Goal: Transaction & Acquisition: Download file/media

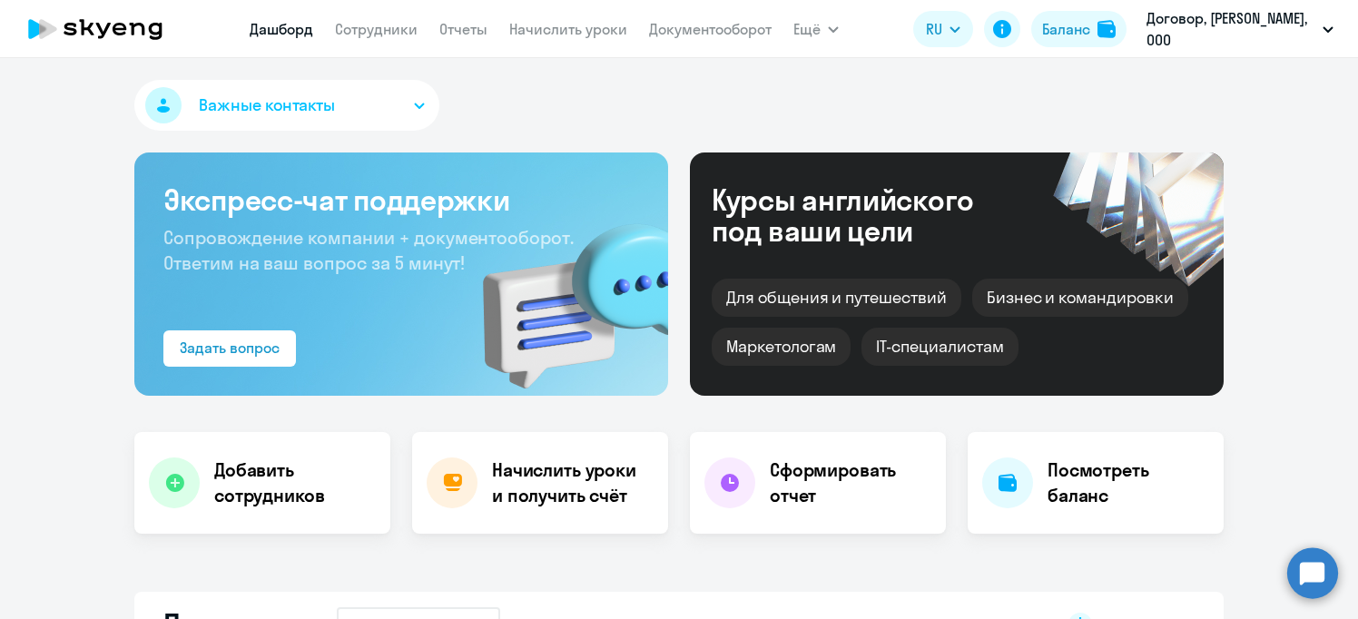
select select "30"
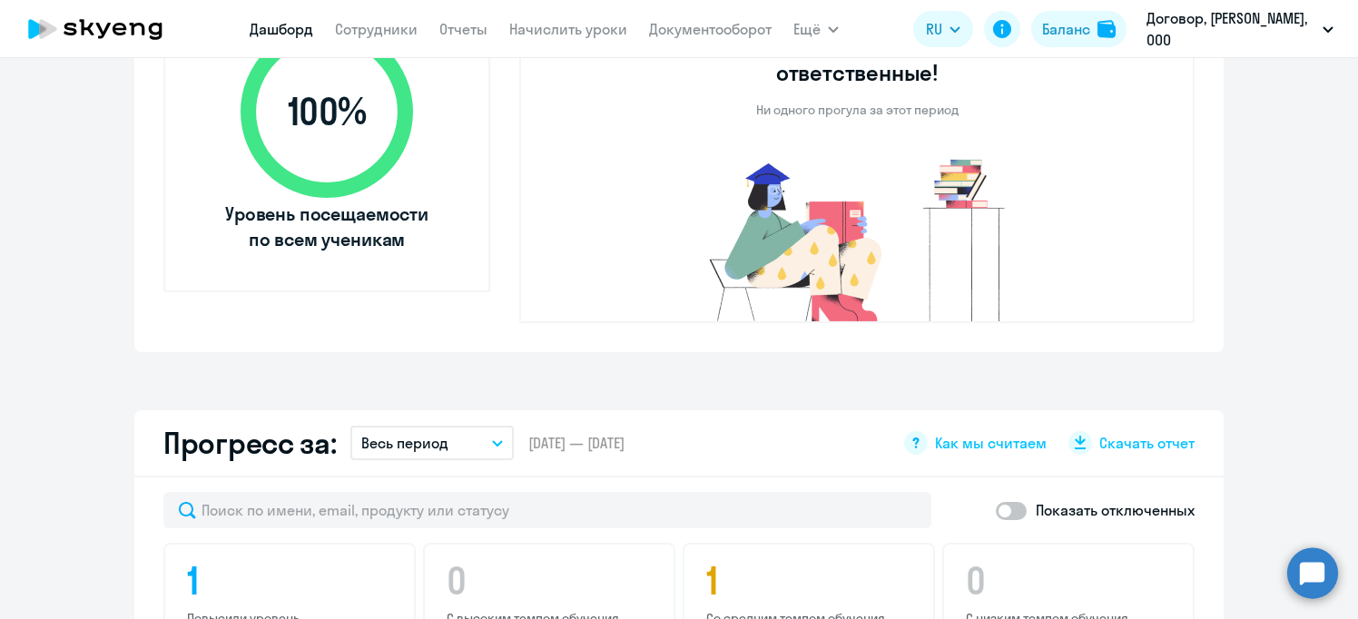
scroll to position [999, 0]
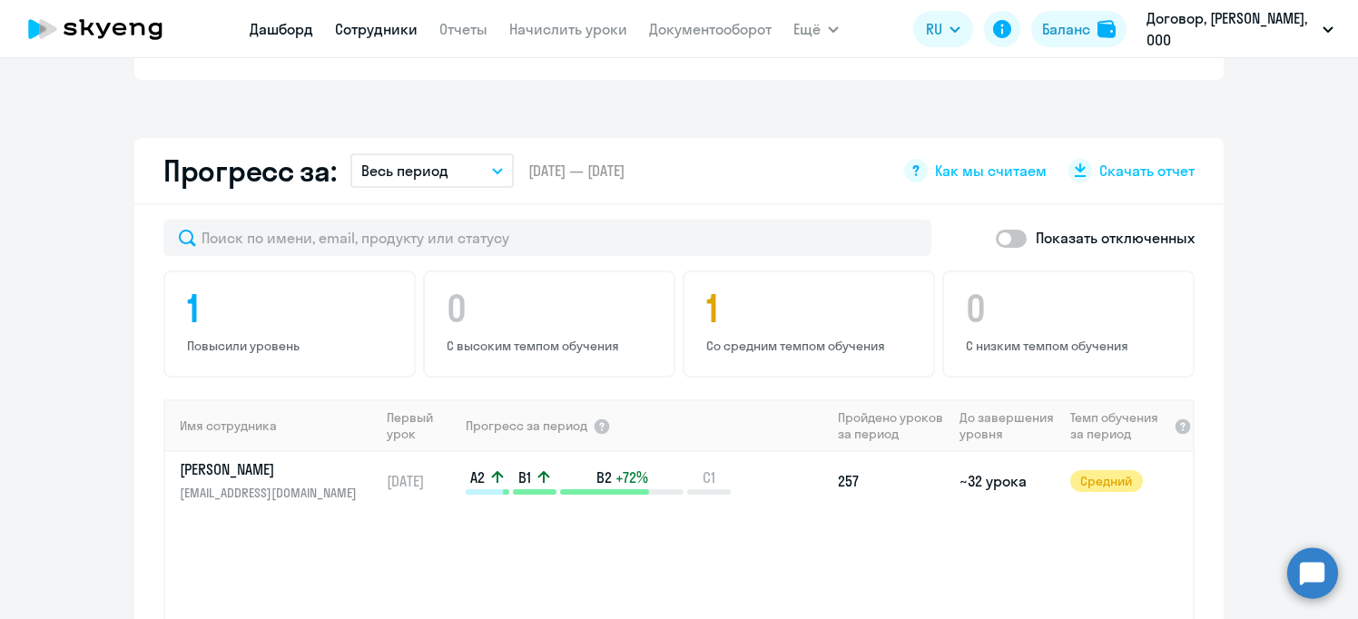
click at [360, 21] on link "Сотрудники" at bounding box center [376, 29] width 83 height 18
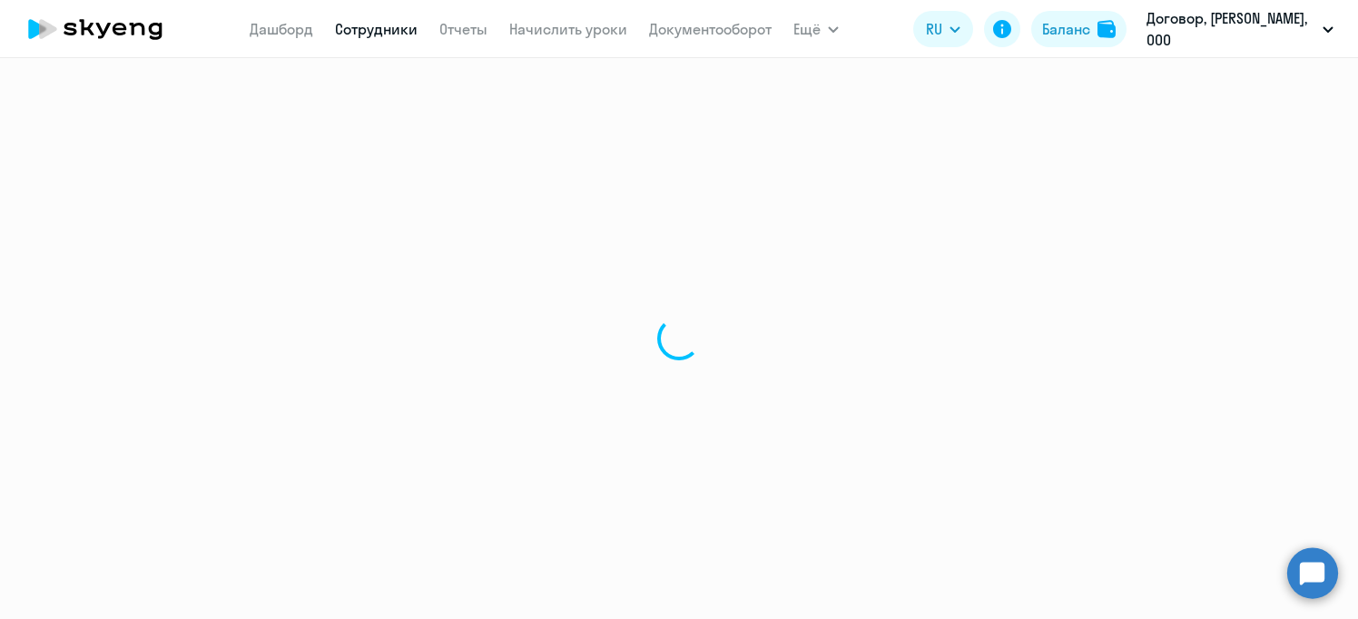
select select "30"
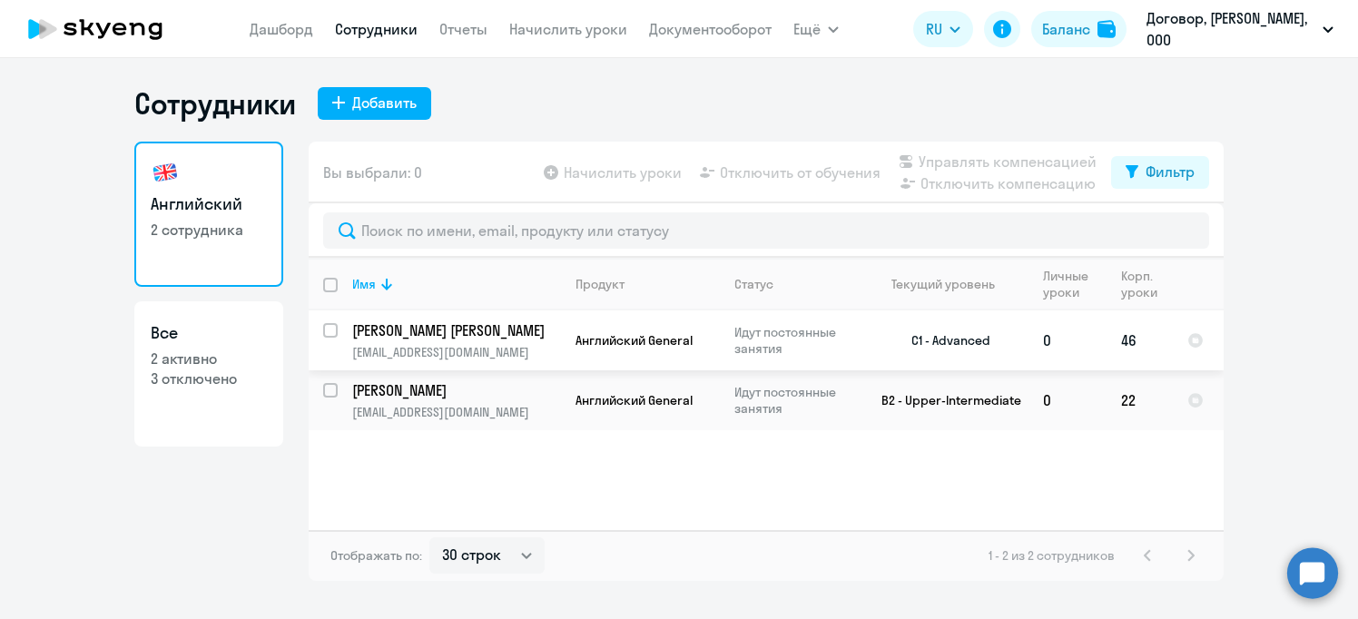
click at [399, 344] on p "[EMAIL_ADDRESS][DOMAIN_NAME]" at bounding box center [456, 352] width 208 height 16
drag, startPoint x: 332, startPoint y: 330, endPoint x: 362, endPoint y: 333, distance: 30.1
click at [333, 330] on input "select row 18011173" at bounding box center [341, 341] width 36 height 36
checkbox input "true"
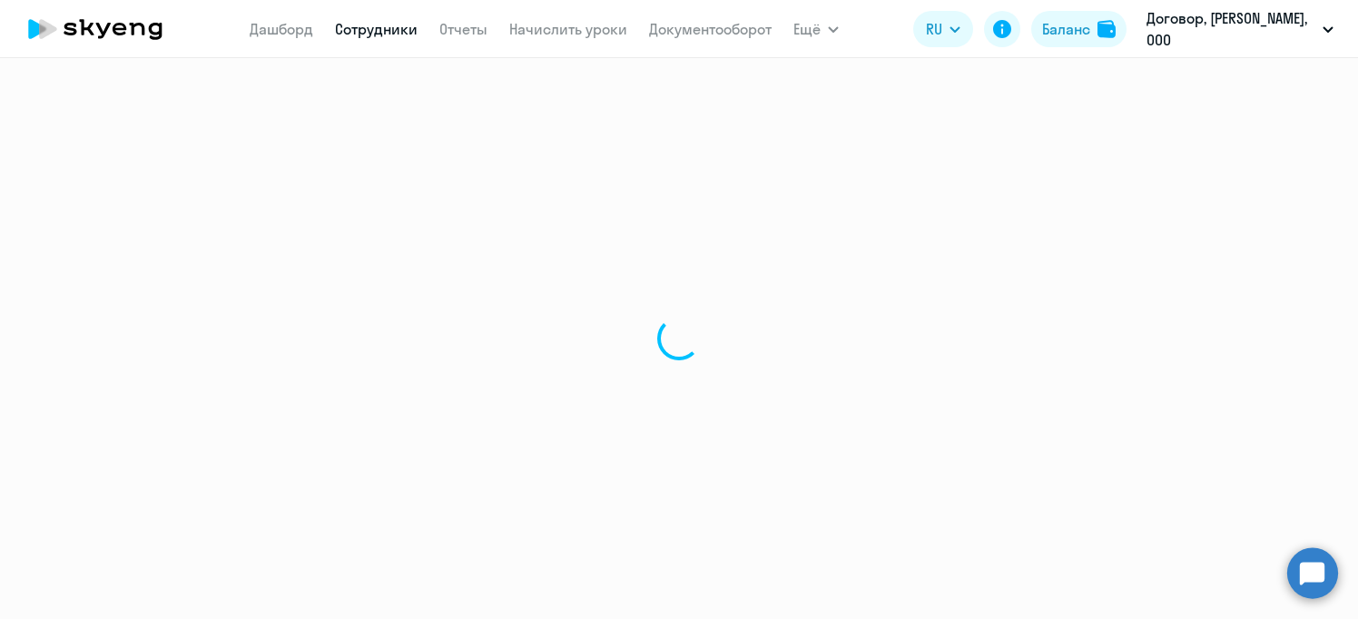
select select "english"
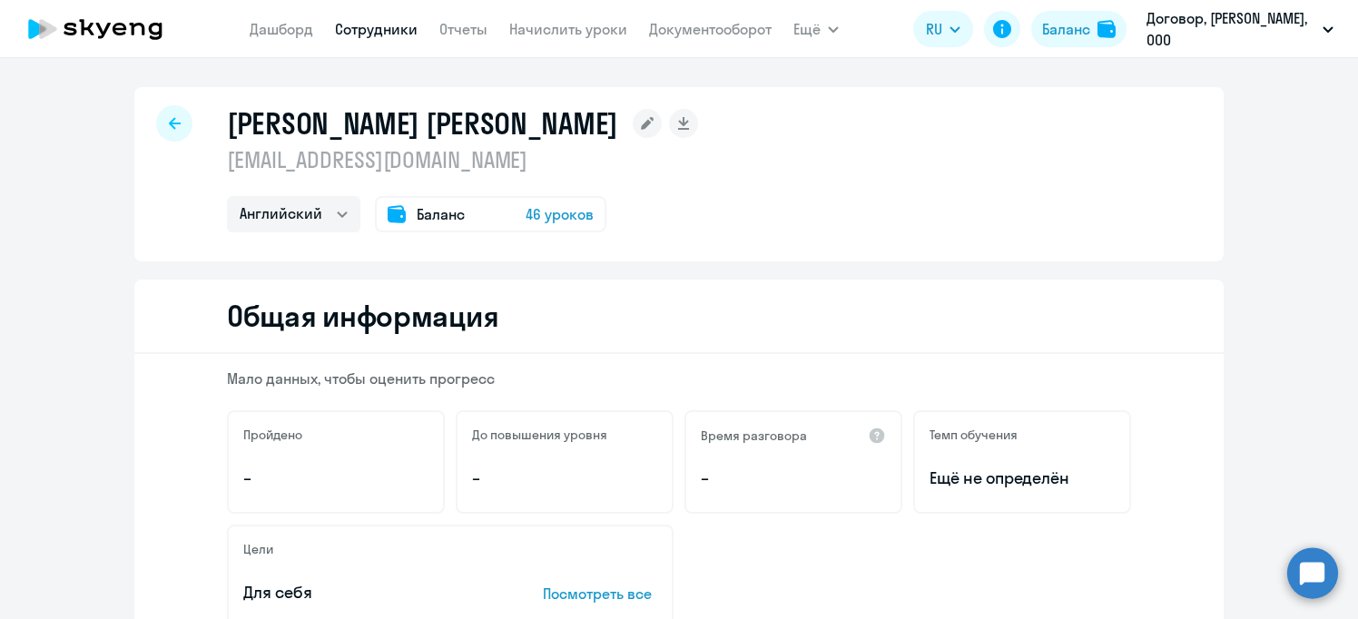
click at [169, 121] on icon at bounding box center [175, 123] width 12 height 13
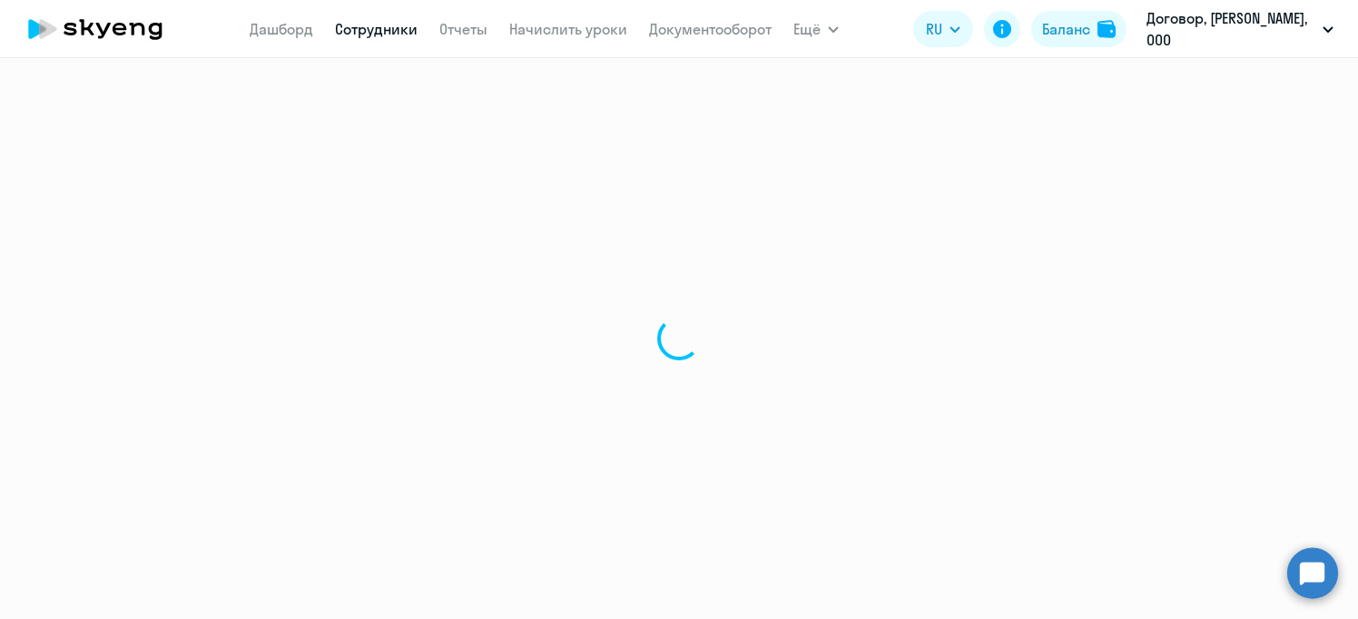
select select "30"
click at [465, 31] on link "Отчеты" at bounding box center [463, 29] width 48 height 18
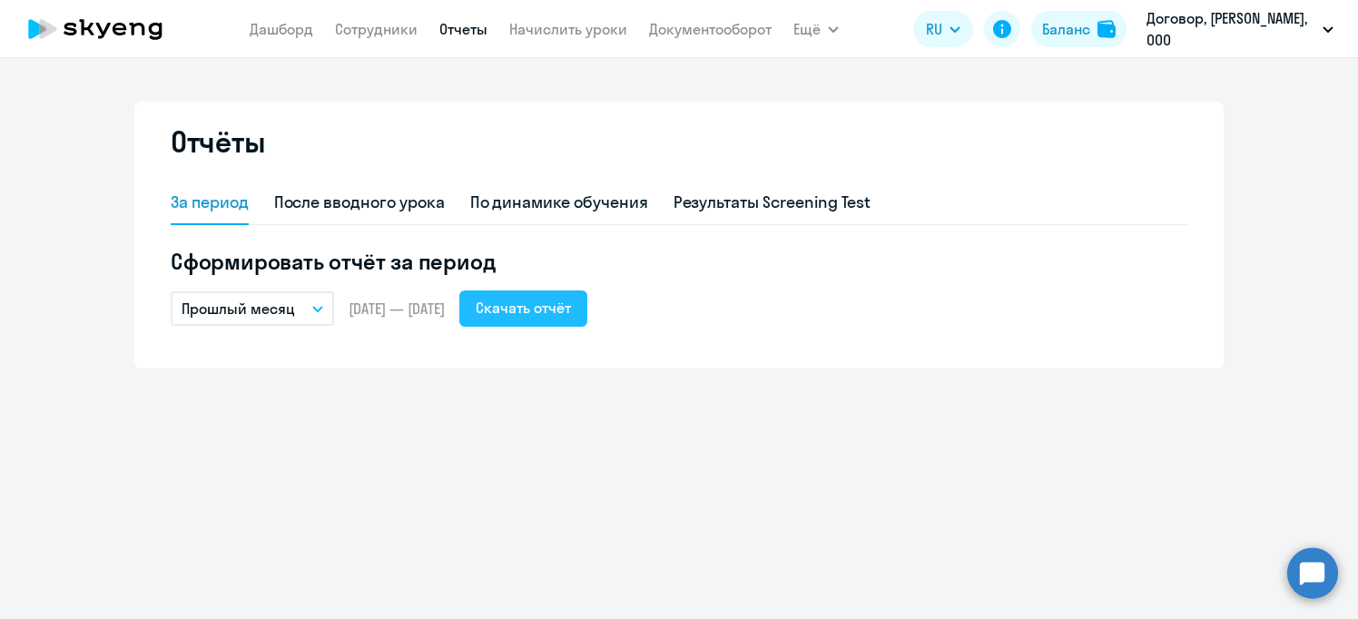
click at [566, 311] on div "Скачать отчёт" at bounding box center [523, 308] width 95 height 22
click at [316, 303] on button "Прошлый месяц" at bounding box center [252, 308] width 163 height 34
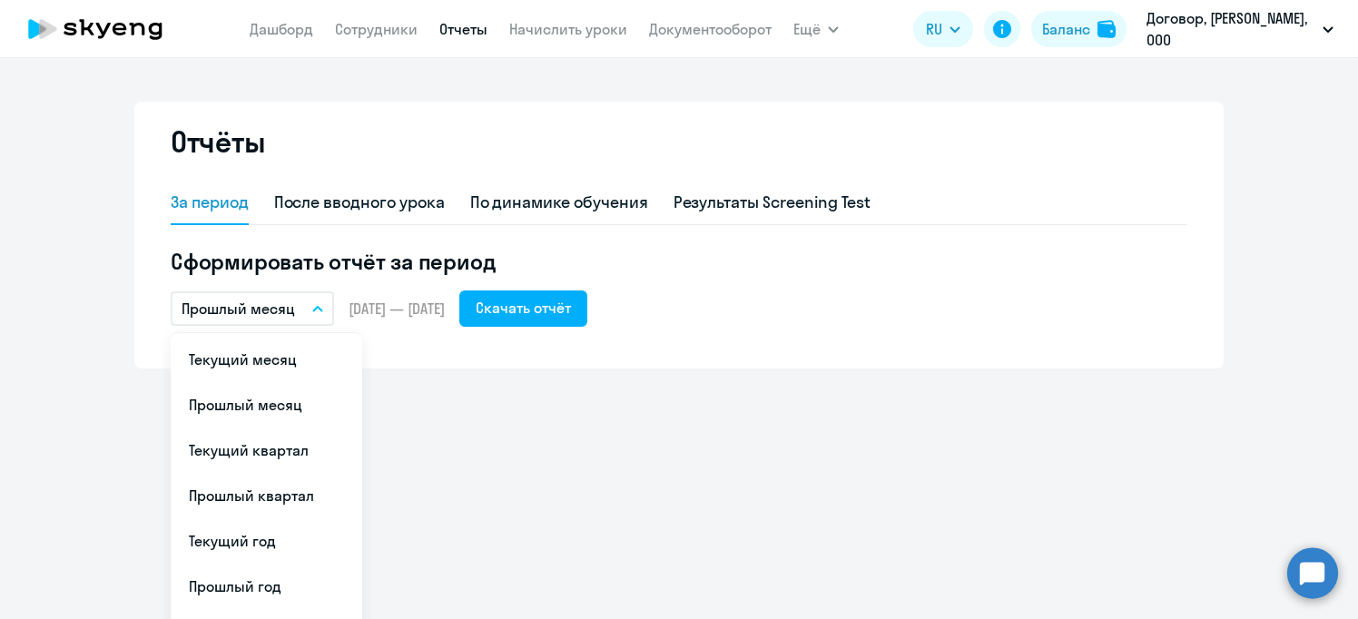
click at [251, 407] on li "Прошлый месяц" at bounding box center [267, 404] width 192 height 45
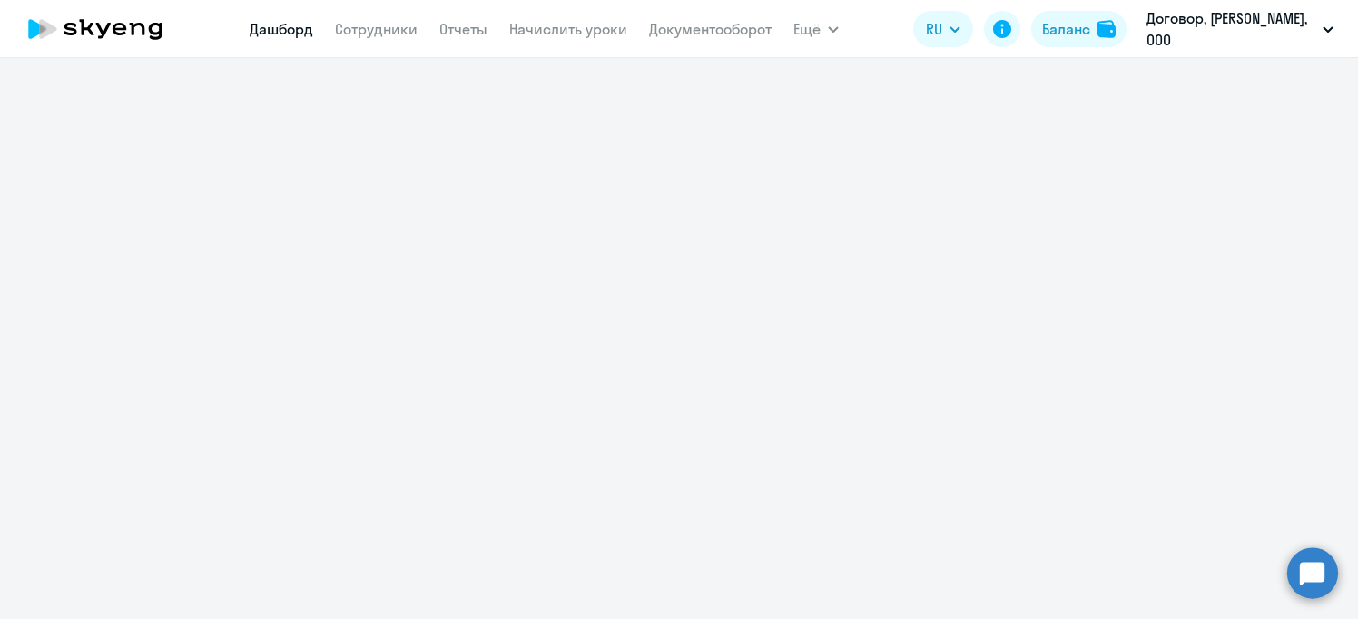
click at [282, 28] on link "Дашборд" at bounding box center [282, 29] width 64 height 18
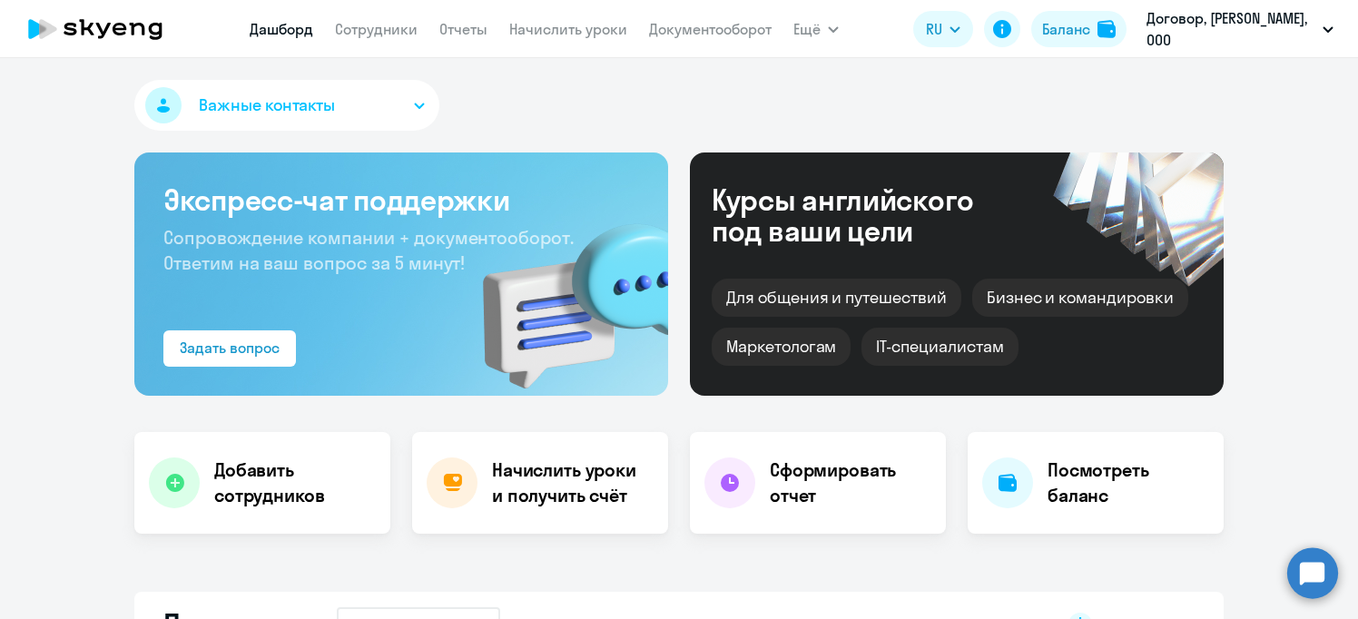
select select "30"
